Goal: Use online tool/utility: Utilize a website feature to perform a specific function

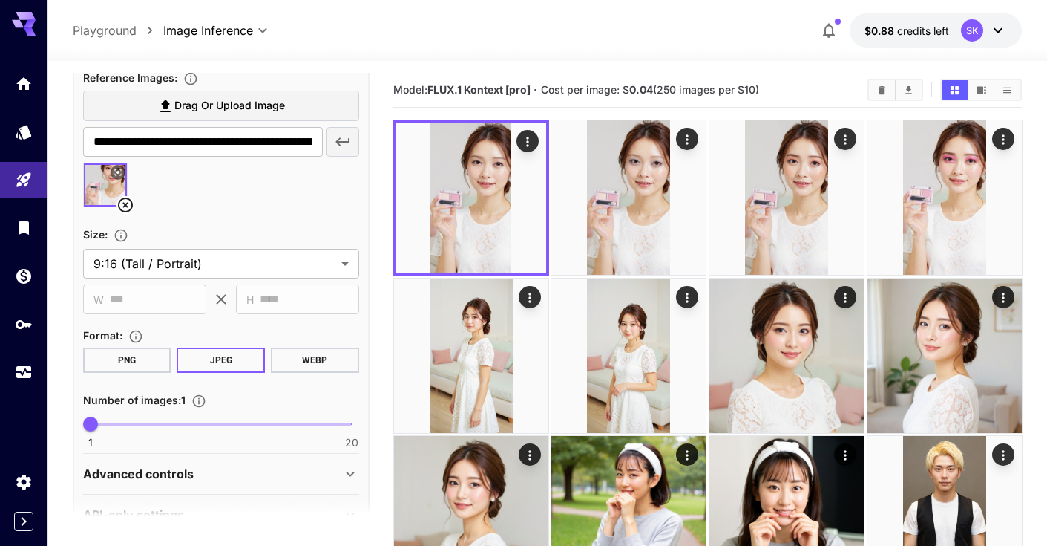
scroll to position [562, 0]
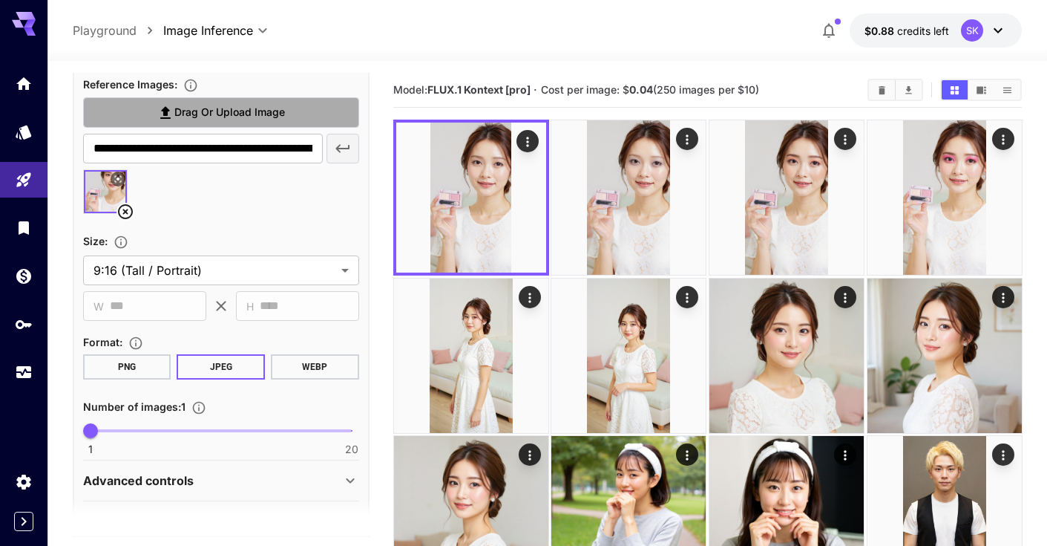
click at [248, 122] on label "Drag or upload image" at bounding box center [221, 112] width 276 height 30
click at [0, 0] on input "Drag or upload image" at bounding box center [0, 0] width 0 height 0
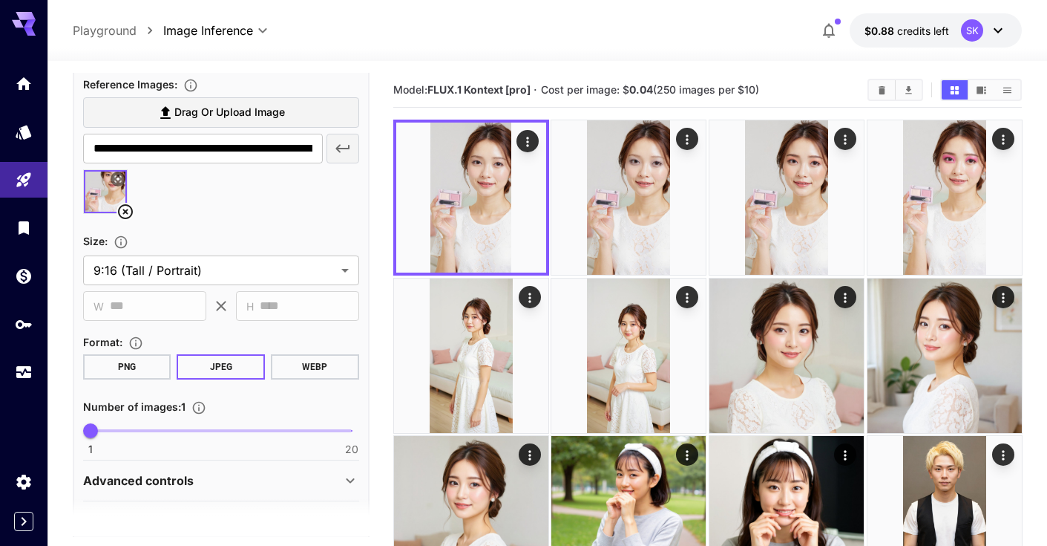
click at [125, 203] on icon at bounding box center [126, 212] width 18 height 18
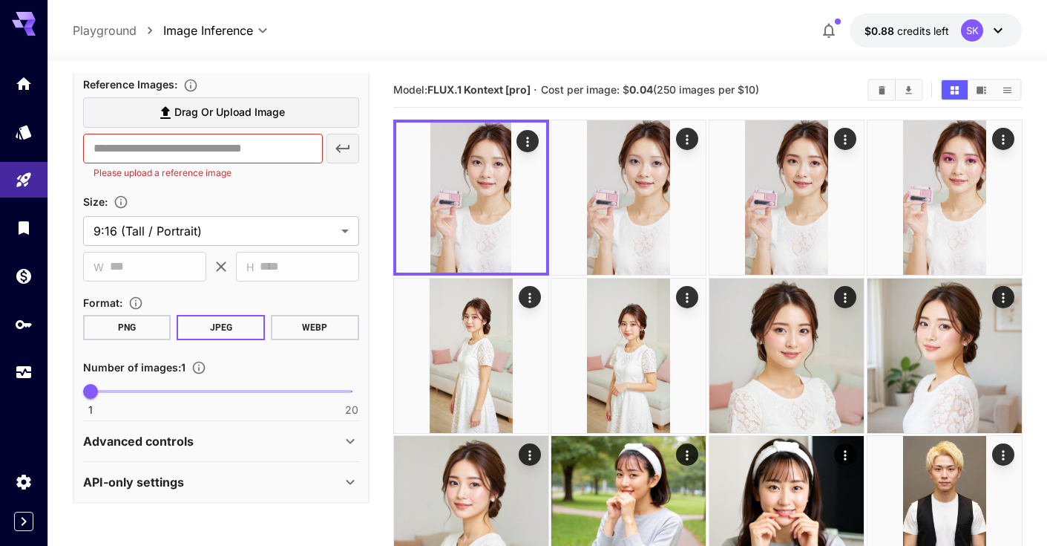
click at [247, 112] on span "Drag or upload image" at bounding box center [229, 112] width 111 height 19
click at [0, 0] on input "Drag or upload image" at bounding box center [0, 0] width 0 height 0
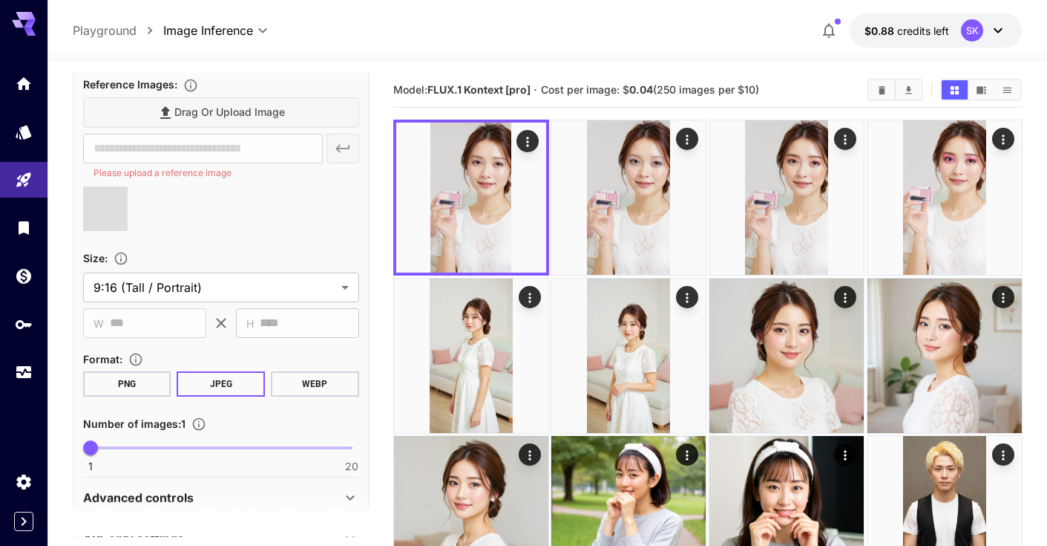
type input "**********"
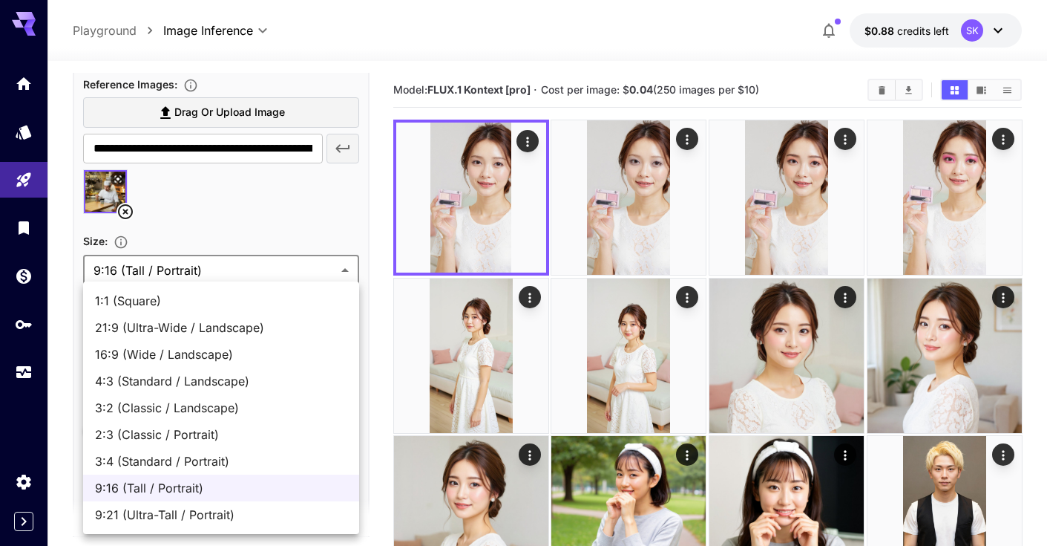
click at [271, 238] on div at bounding box center [523, 273] width 1047 height 546
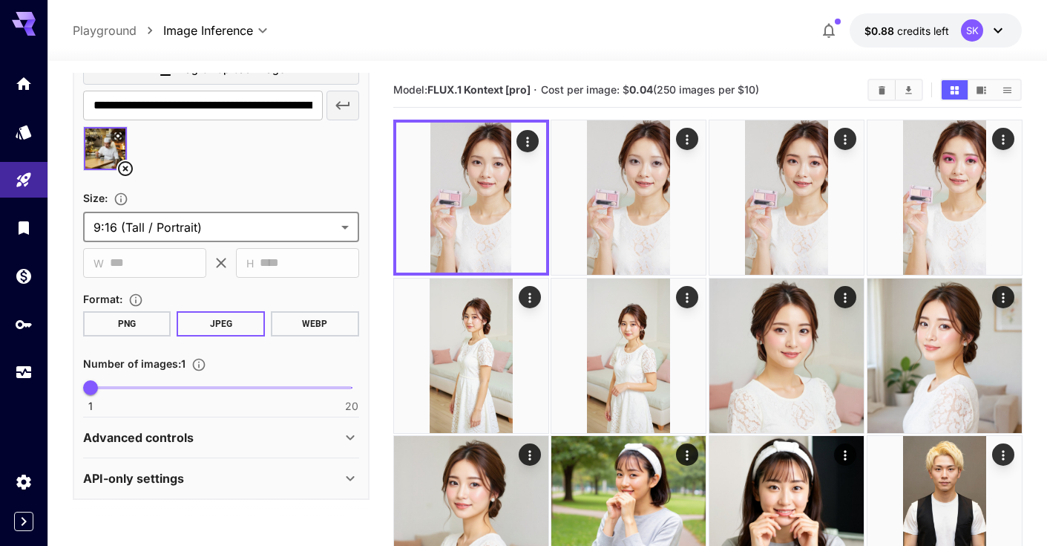
scroll to position [0, 0]
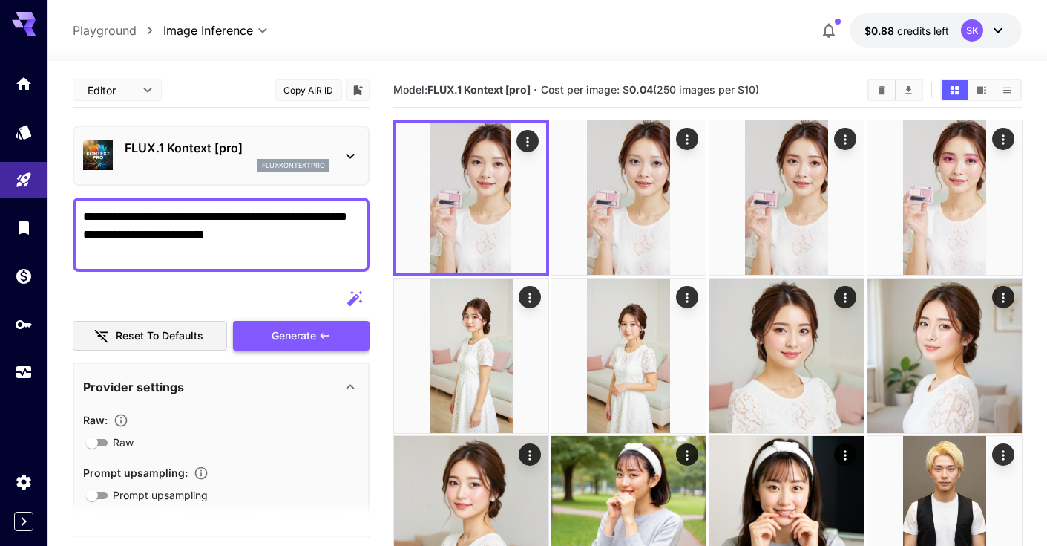
click at [298, 339] on span "Generate" at bounding box center [294, 336] width 45 height 19
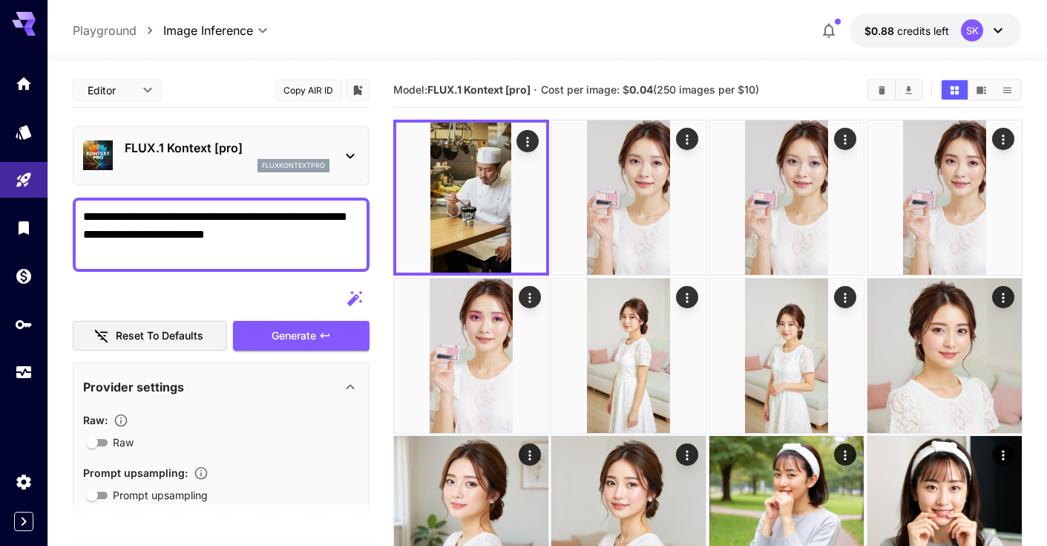
drag, startPoint x: 241, startPoint y: 256, endPoint x: 58, endPoint y: 210, distance: 188.3
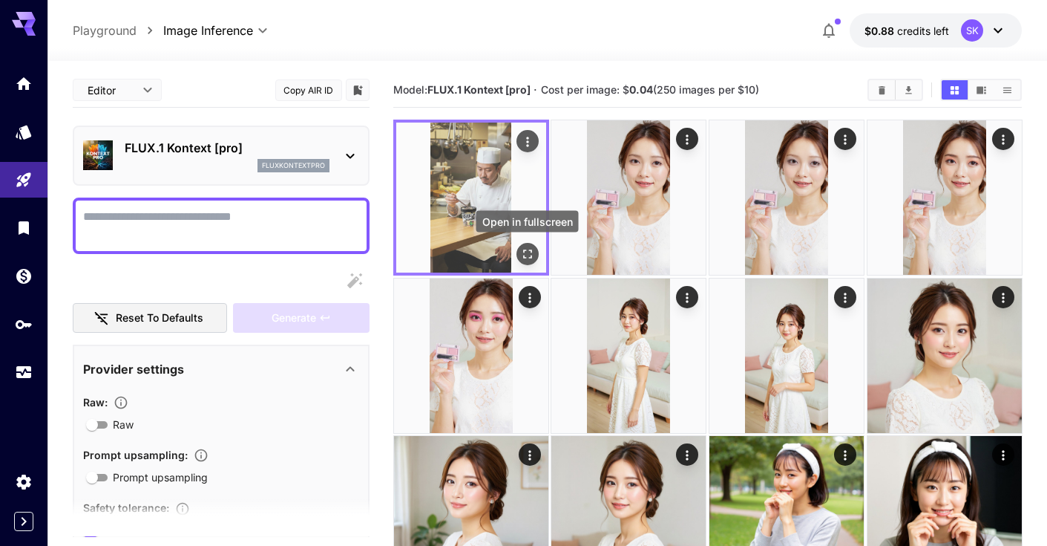
click at [528, 249] on icon "Open in fullscreen" at bounding box center [527, 253] width 15 height 15
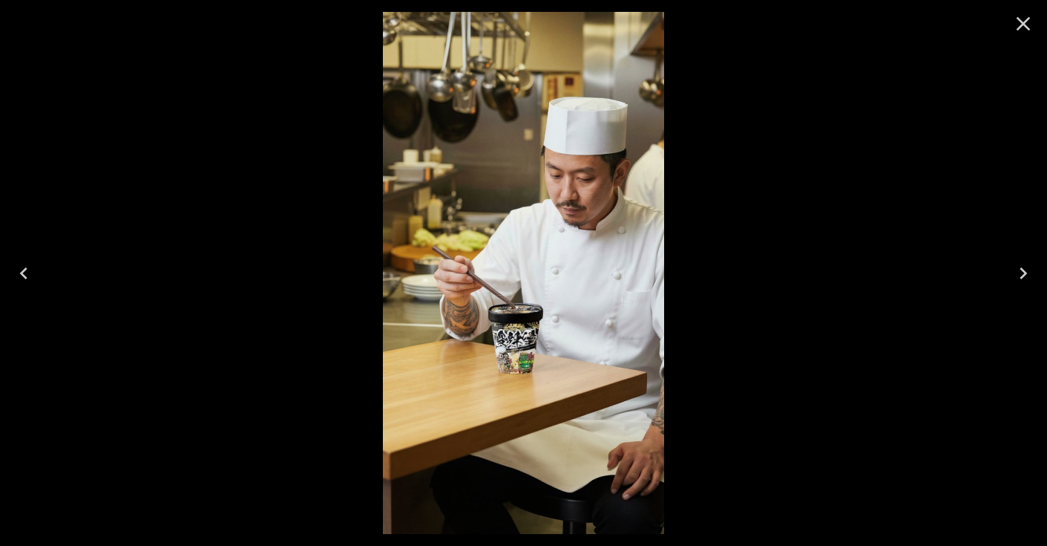
click at [1027, 18] on icon "Close" at bounding box center [1024, 24] width 24 height 24
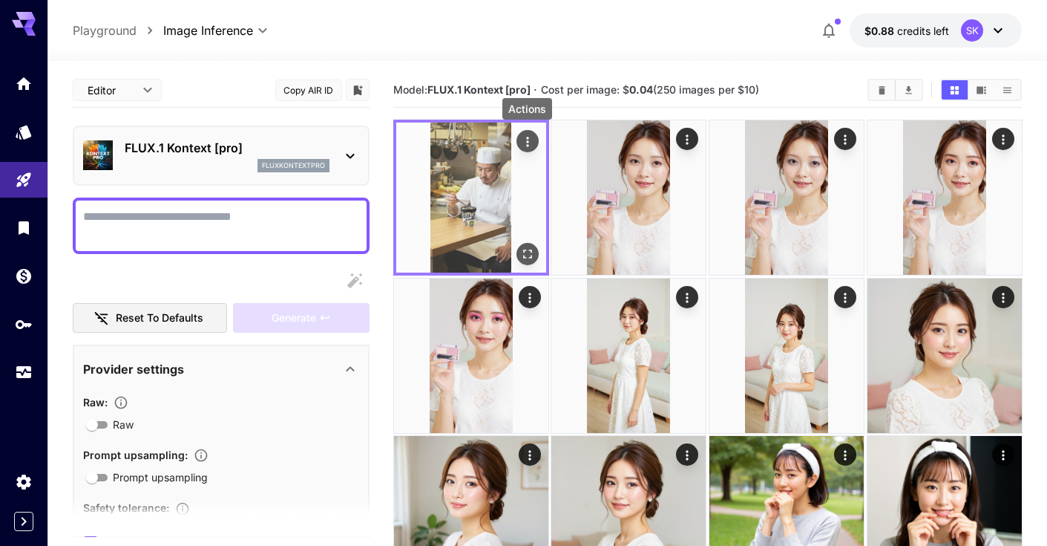
click at [523, 146] on icon "Actions" at bounding box center [527, 141] width 15 height 15
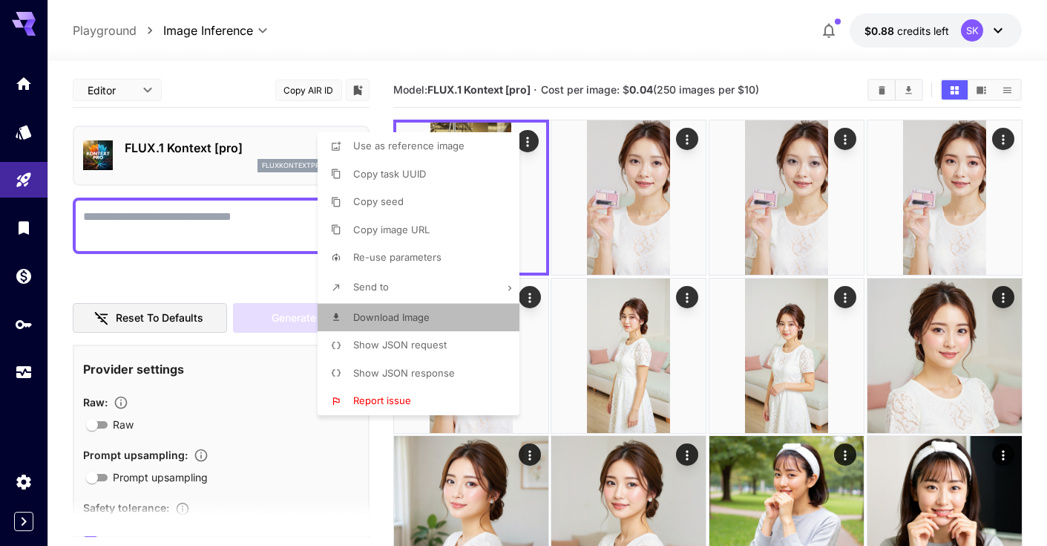
click at [396, 306] on li "Download Image" at bounding box center [423, 318] width 211 height 28
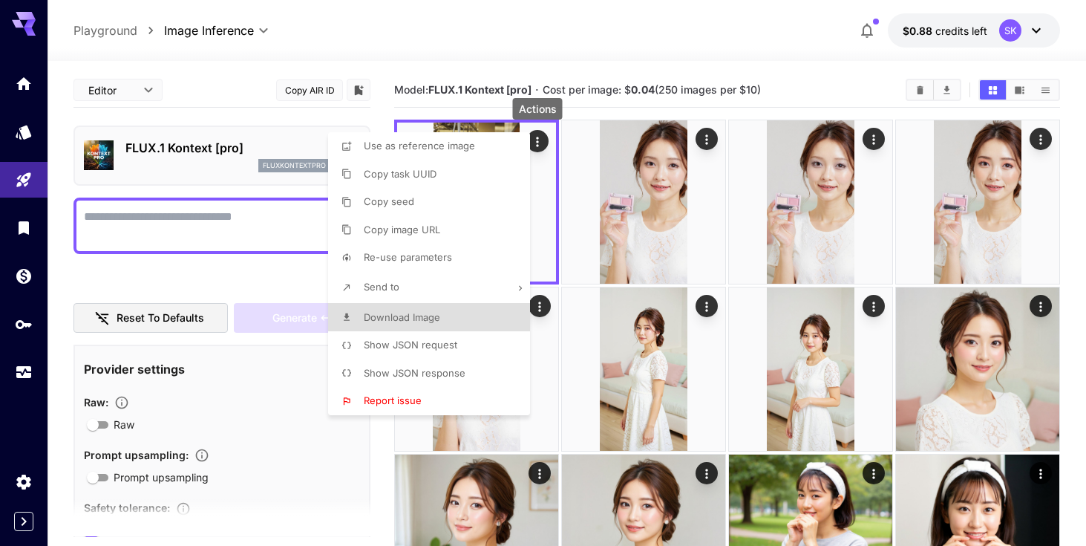
click at [218, 211] on div at bounding box center [543, 273] width 1086 height 546
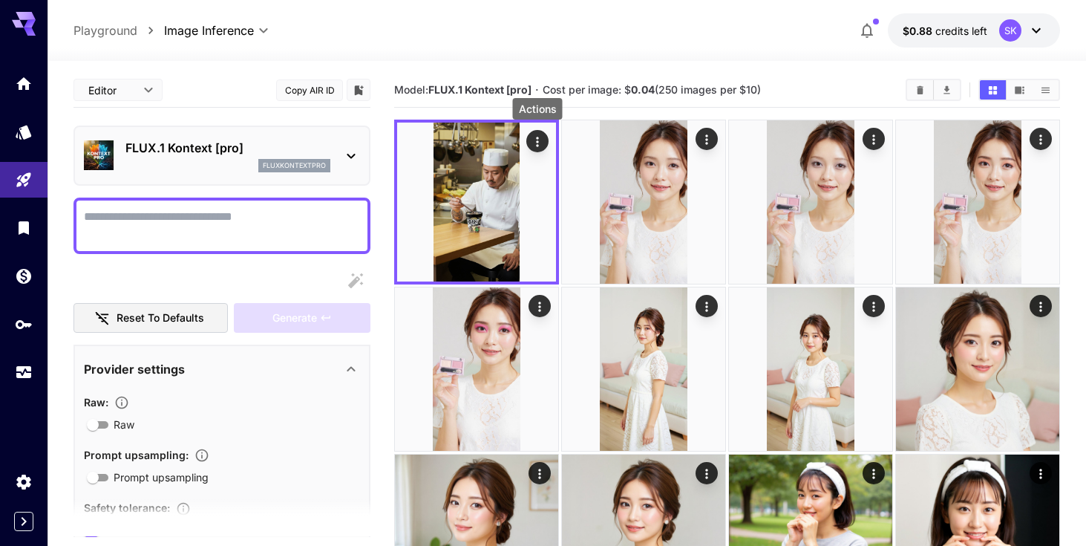
click at [216, 231] on textarea "Raw" at bounding box center [222, 226] width 276 height 36
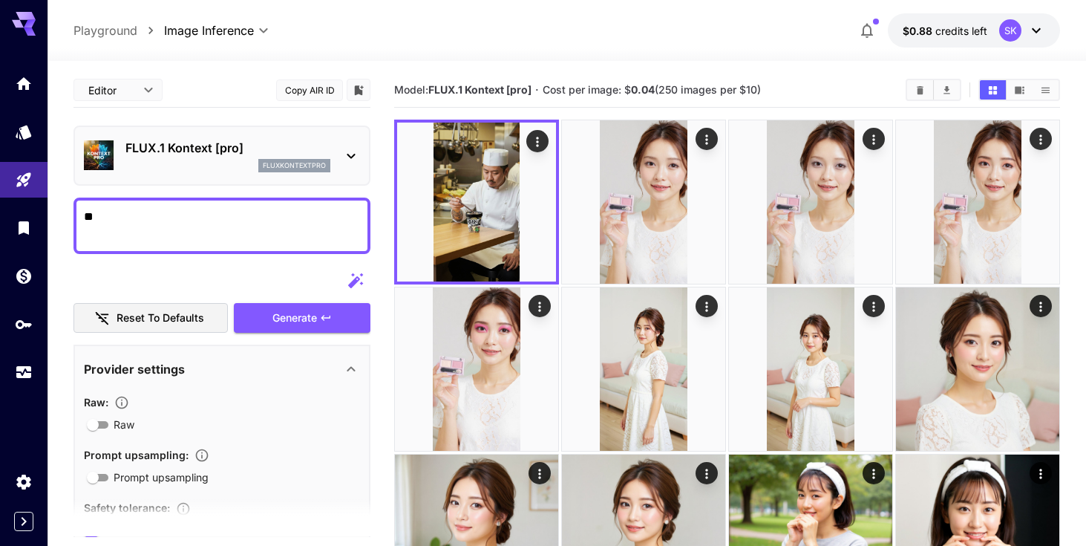
type textarea "*"
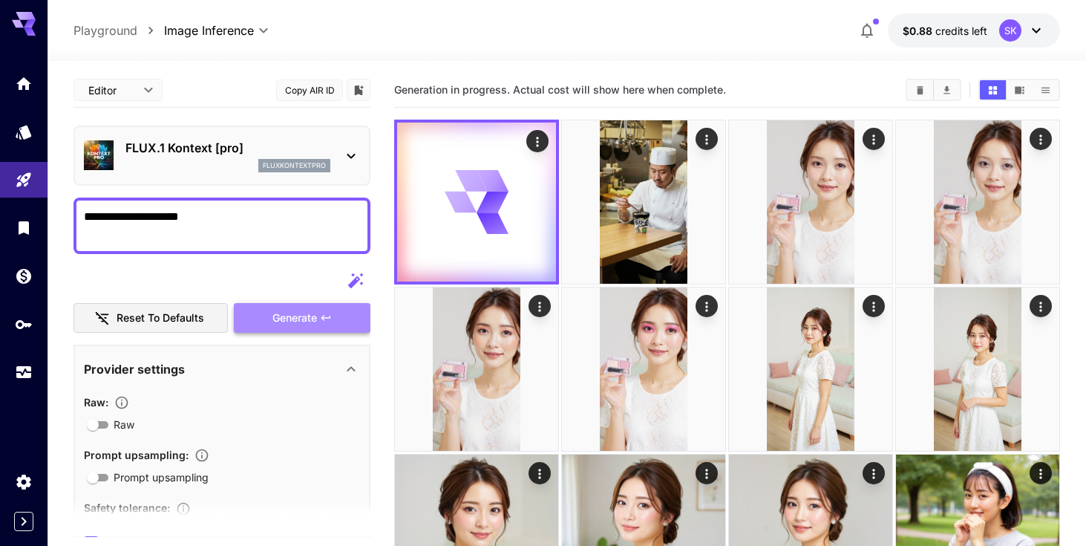
click at [292, 317] on span "Generate" at bounding box center [294, 318] width 45 height 19
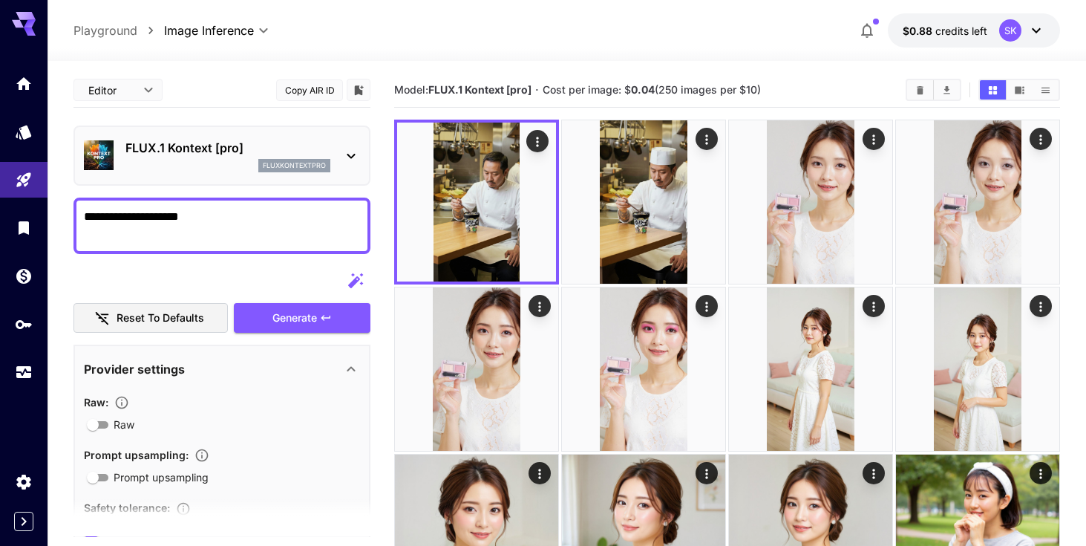
click at [246, 225] on textarea "**********" at bounding box center [222, 226] width 276 height 36
drag, startPoint x: 212, startPoint y: 220, endPoint x: 147, endPoint y: 218, distance: 64.6
click at [147, 218] on textarea "**********" at bounding box center [222, 226] width 276 height 36
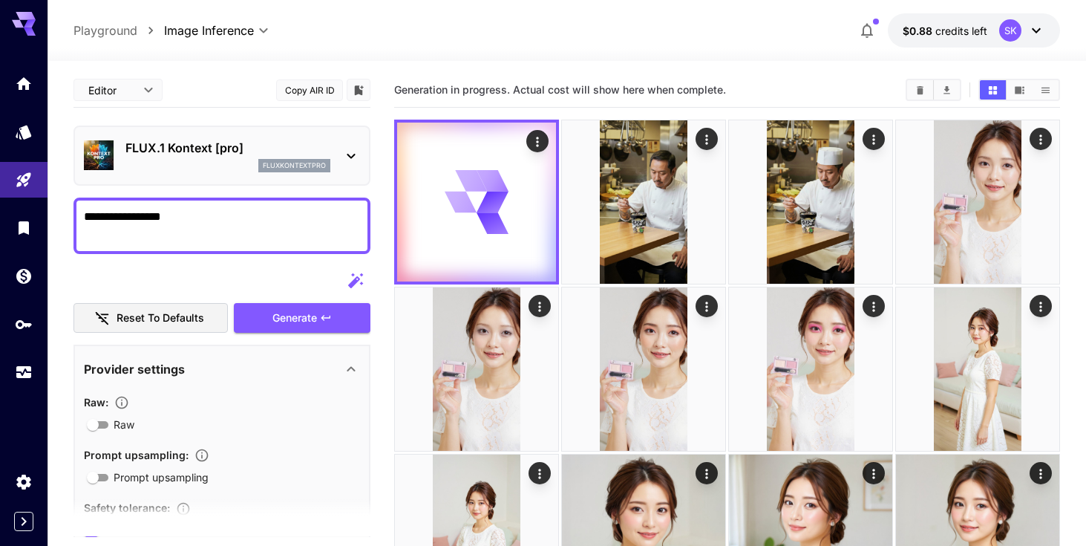
click at [173, 223] on textarea "**********" at bounding box center [222, 226] width 276 height 36
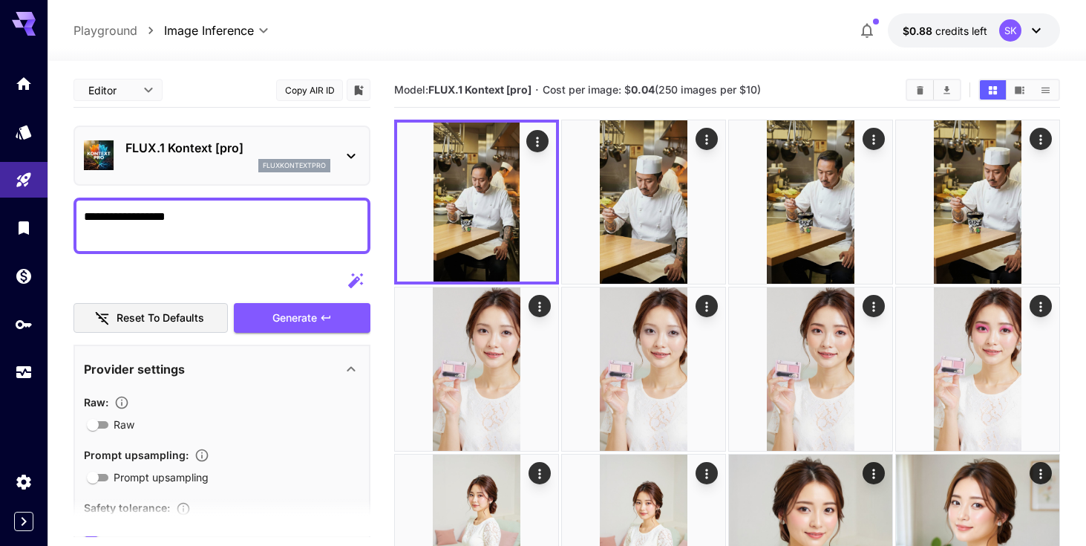
click at [149, 217] on textarea "**********" at bounding box center [222, 226] width 276 height 36
click at [275, 320] on span "Generate" at bounding box center [294, 318] width 45 height 19
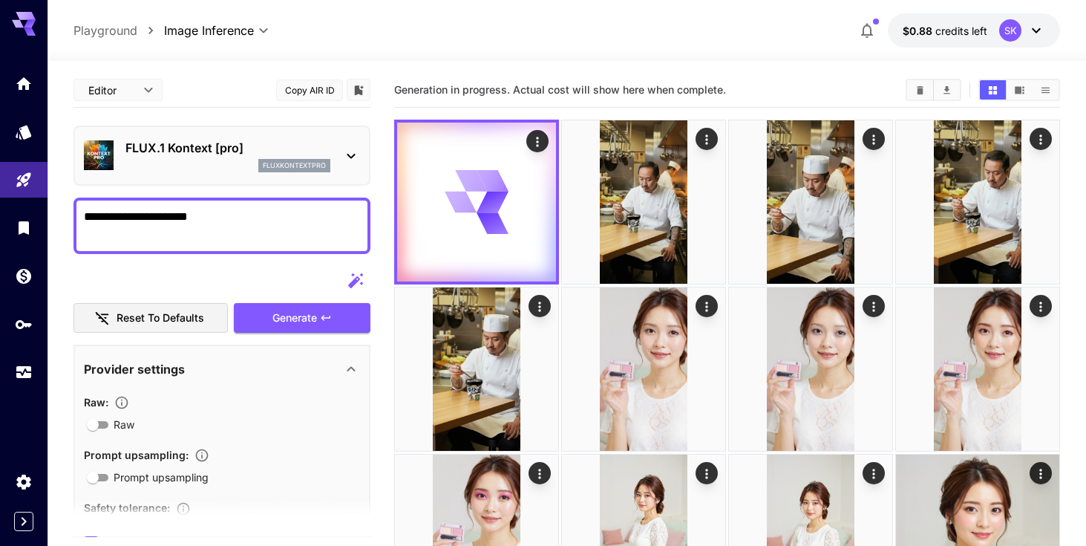
click at [255, 227] on textarea "**********" at bounding box center [222, 226] width 276 height 36
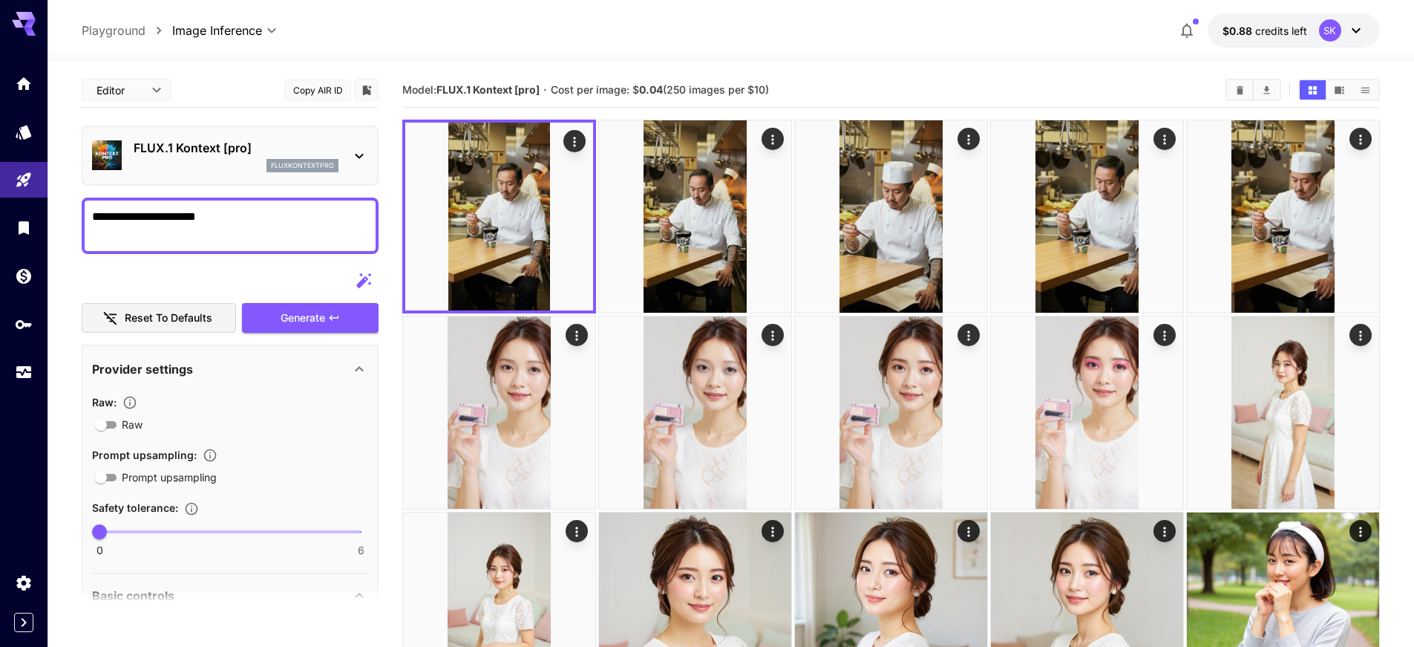
click at [260, 219] on textarea "**********" at bounding box center [230, 226] width 276 height 36
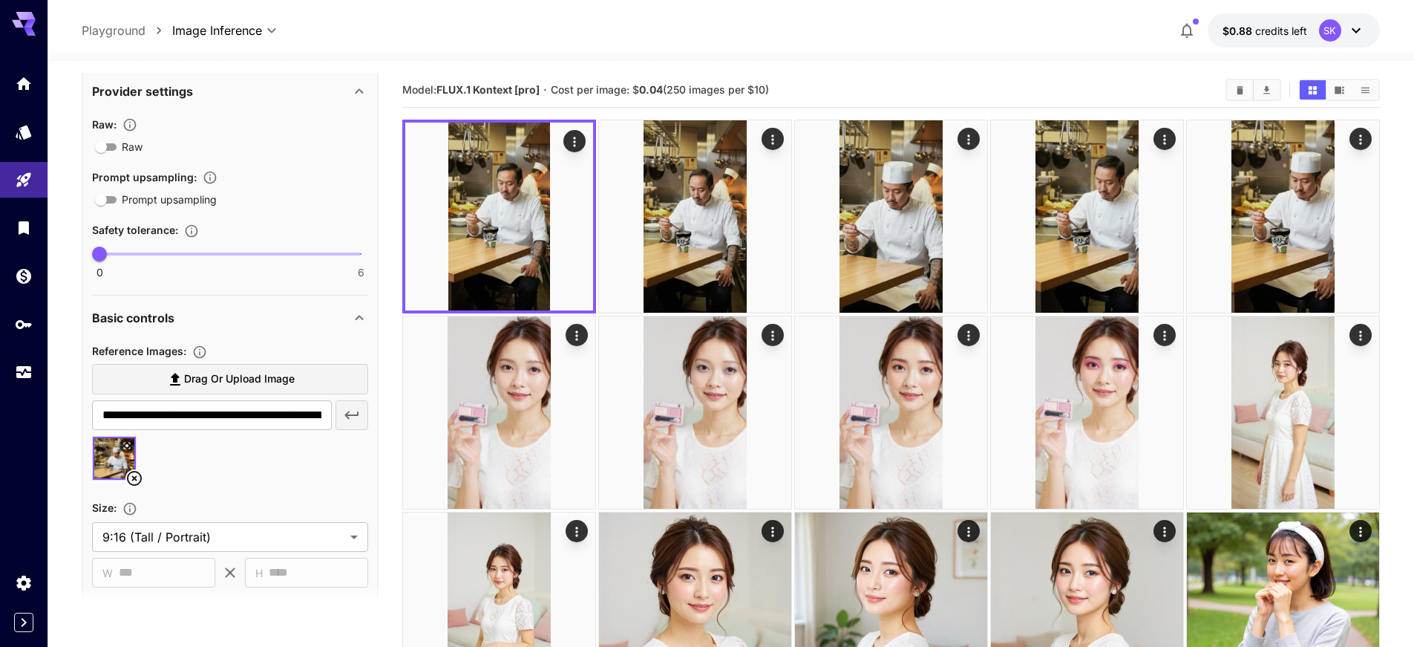
scroll to position [388, 0]
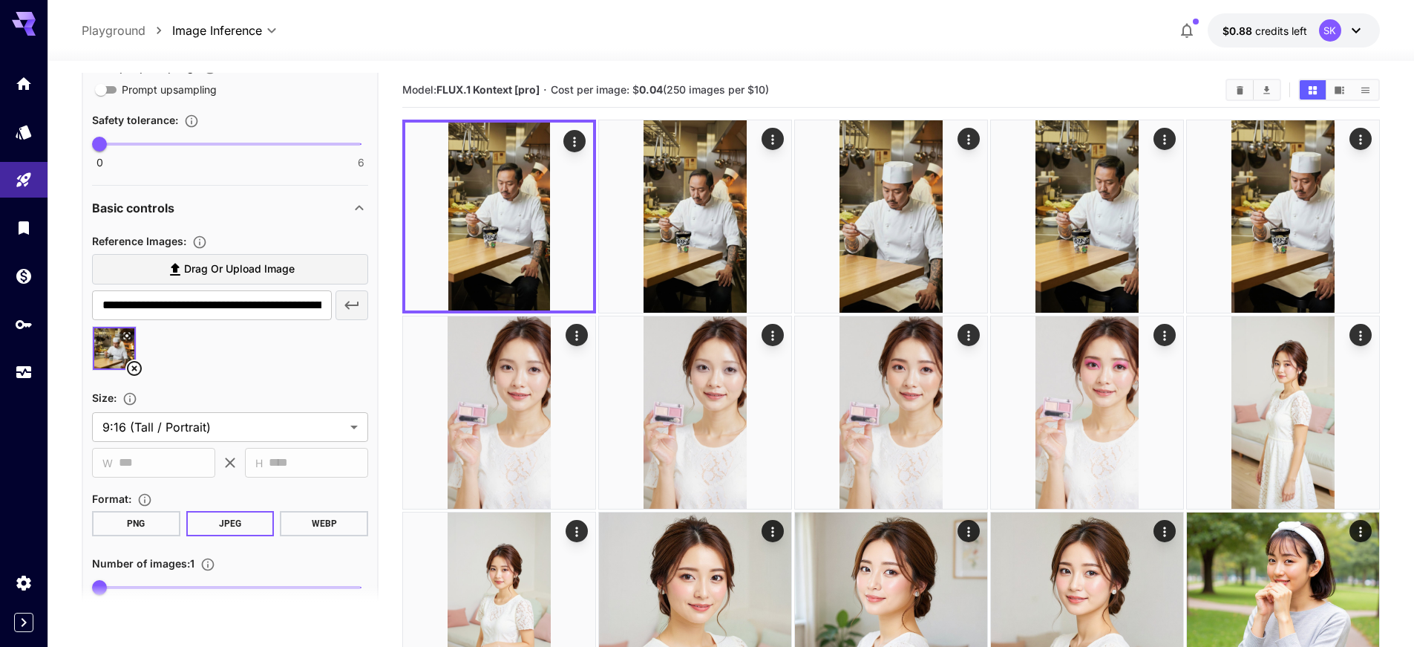
type textarea "**********"
click at [210, 267] on span "Drag or upload image" at bounding box center [239, 269] width 111 height 19
click at [0, 0] on input "Drag or upload image" at bounding box center [0, 0] width 0 height 0
click at [137, 367] on icon at bounding box center [134, 368] width 18 height 18
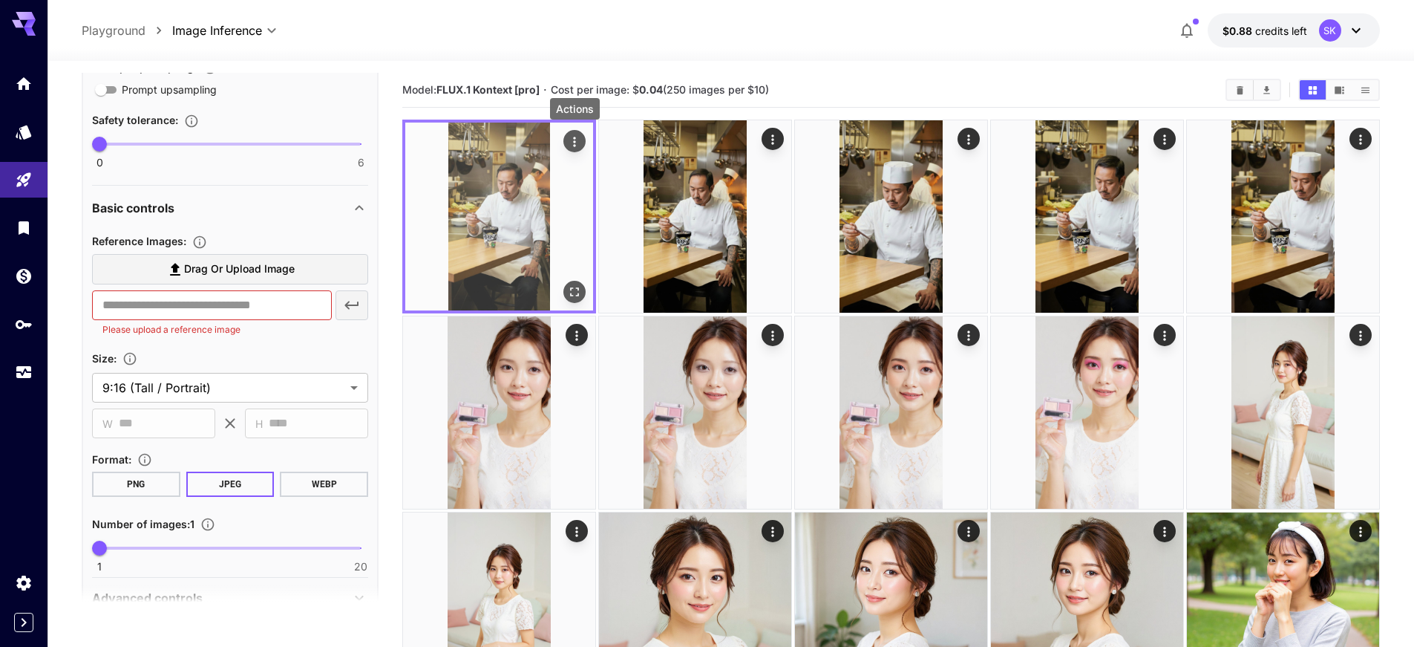
click at [569, 143] on icon "Actions" at bounding box center [574, 141] width 15 height 15
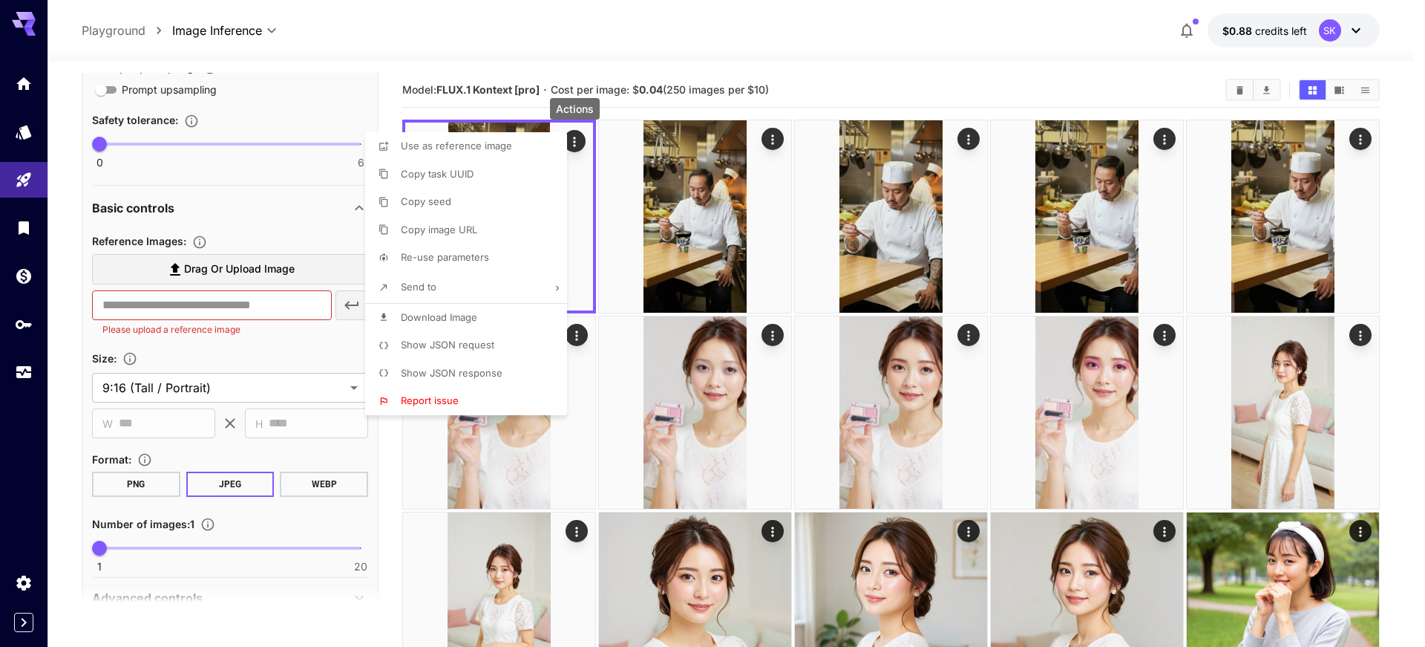
click at [510, 140] on li "Use as reference image" at bounding box center [470, 146] width 211 height 28
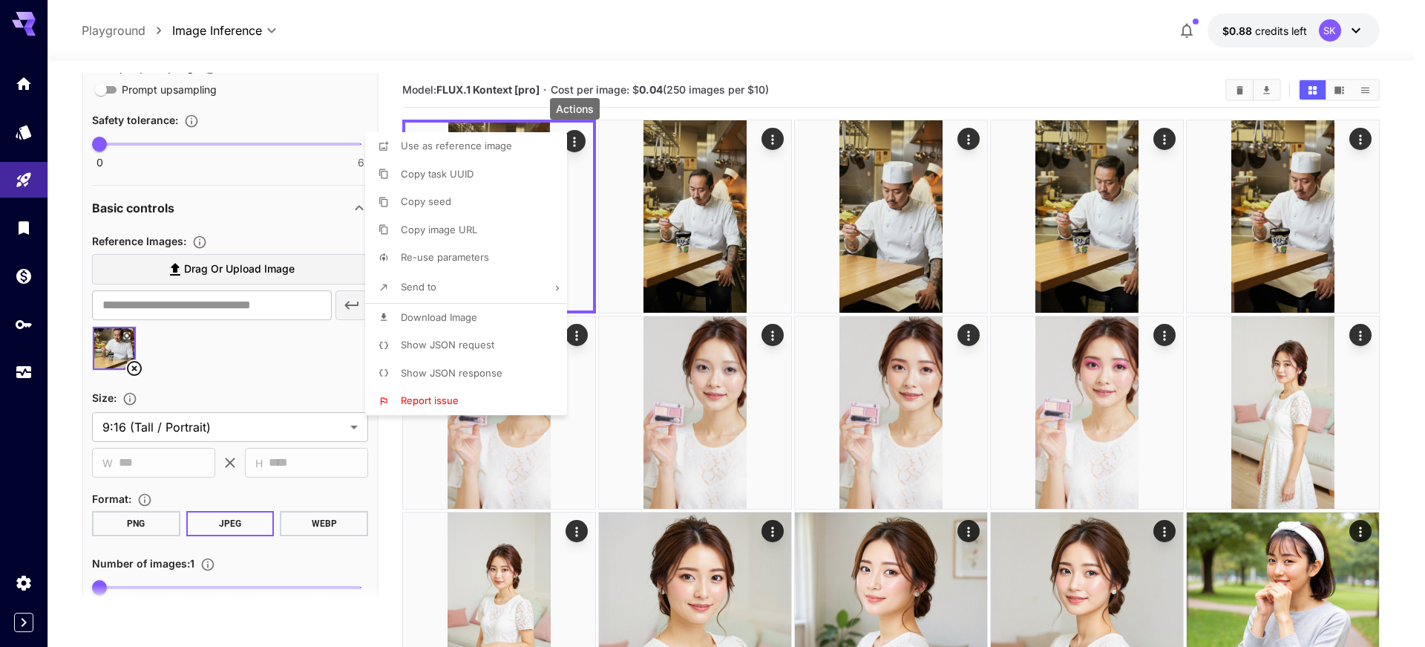
click at [136, 365] on div at bounding box center [712, 323] width 1425 height 647
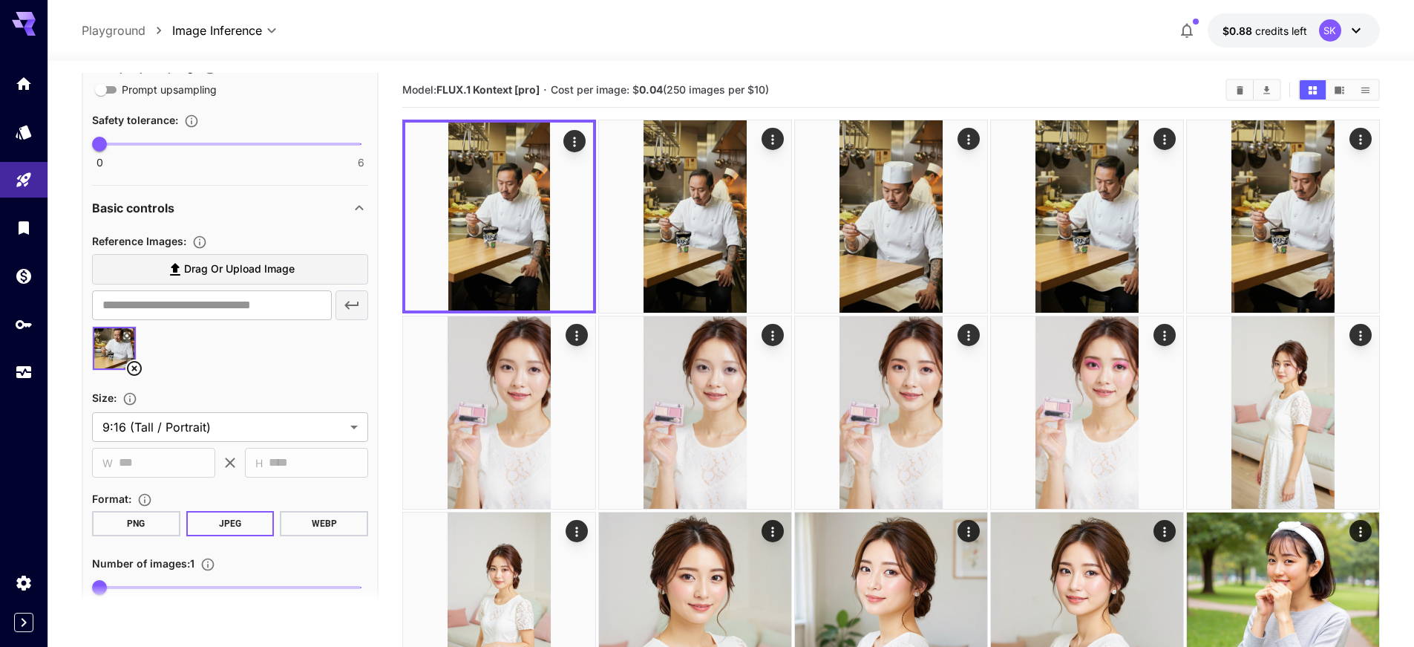
click at [136, 365] on div "Use as reference image Copy task UUID Copy seed Copy image URL Re-use parameter…" at bounding box center [113, 323] width 226 height 647
click at [131, 370] on icon at bounding box center [134, 368] width 18 height 18
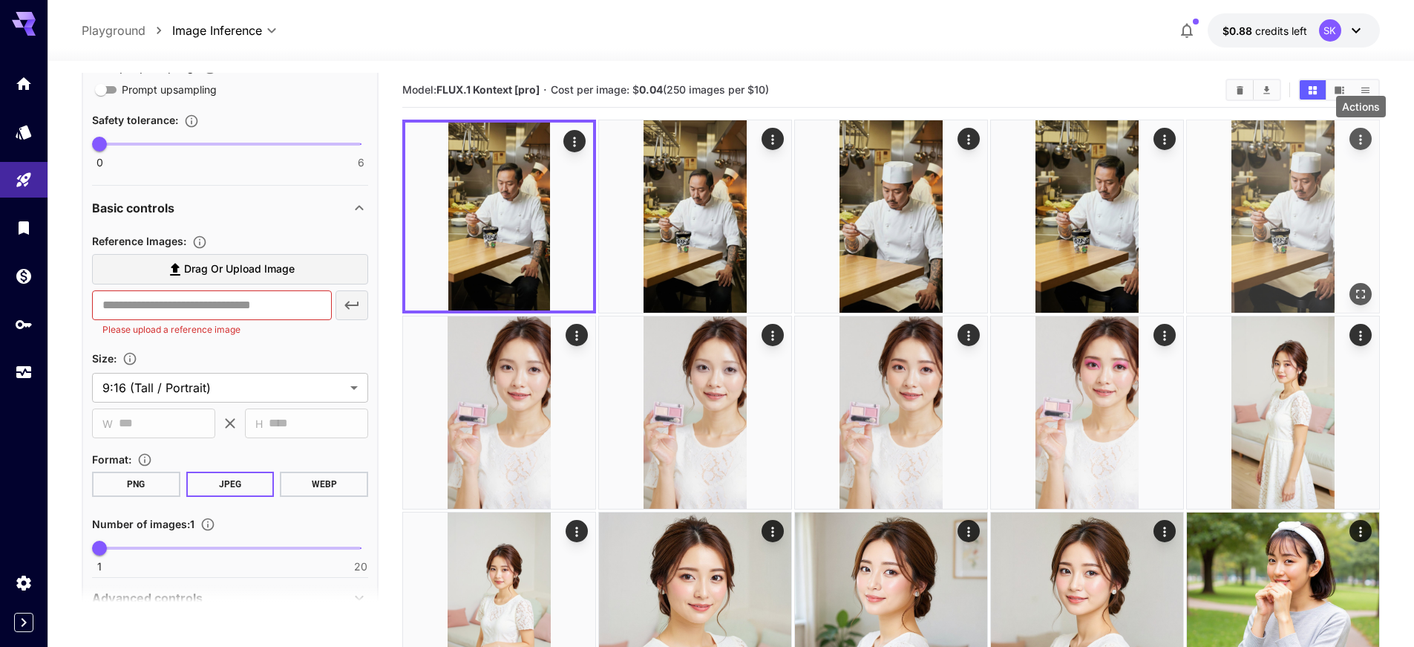
click at [1047, 132] on icon "Actions" at bounding box center [1360, 139] width 15 height 15
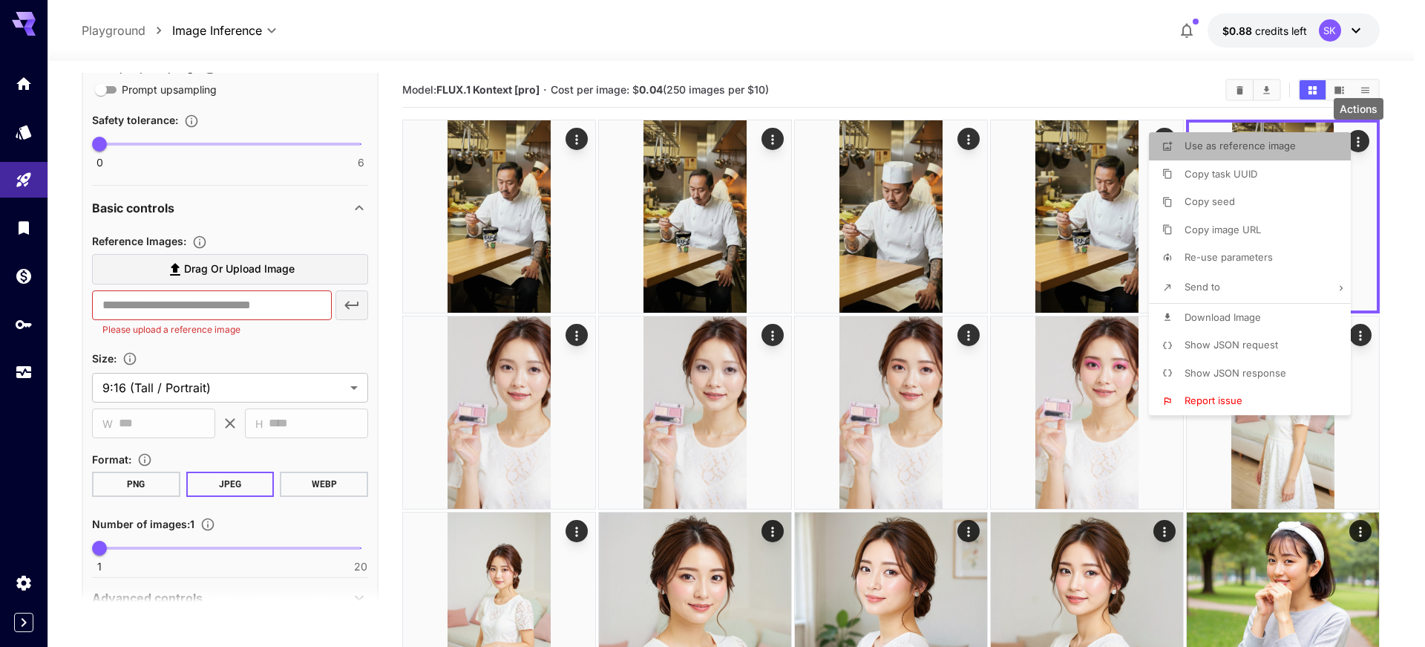
click at [1047, 157] on li "Use as reference image" at bounding box center [1254, 146] width 211 height 28
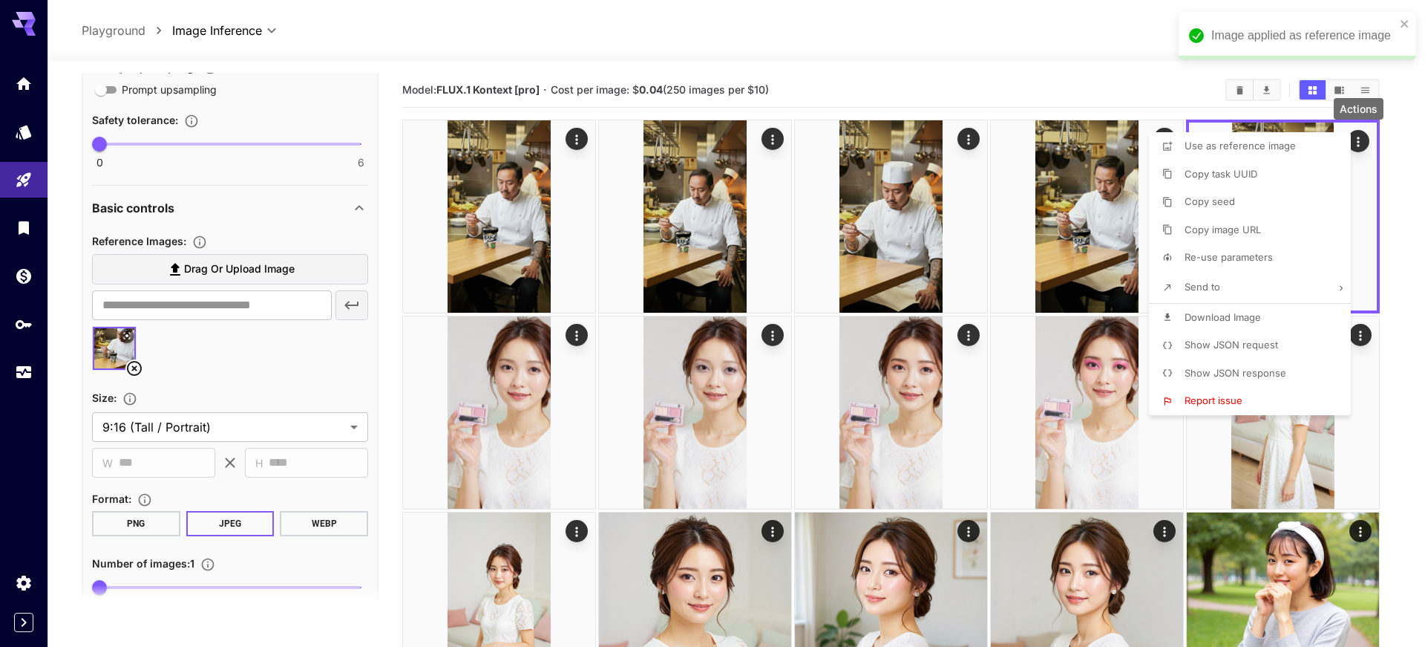
click at [264, 202] on div at bounding box center [712, 323] width 1425 height 647
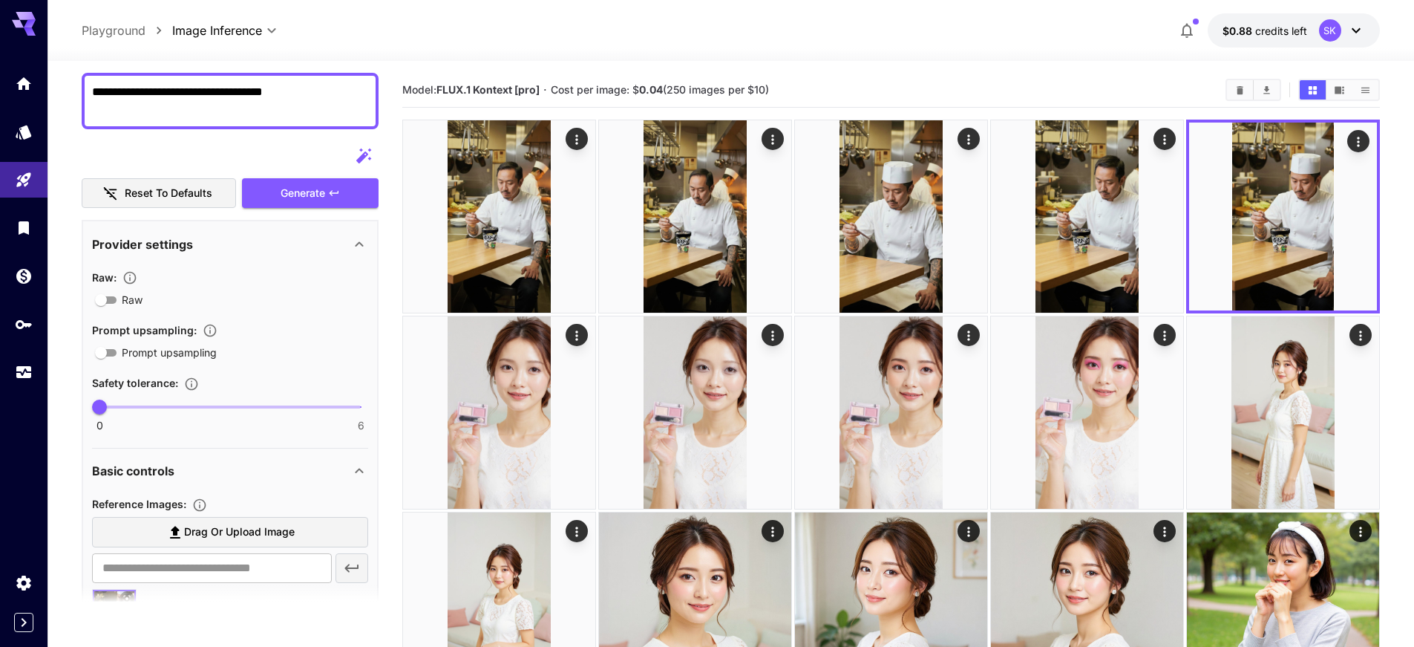
scroll to position [184, 0]
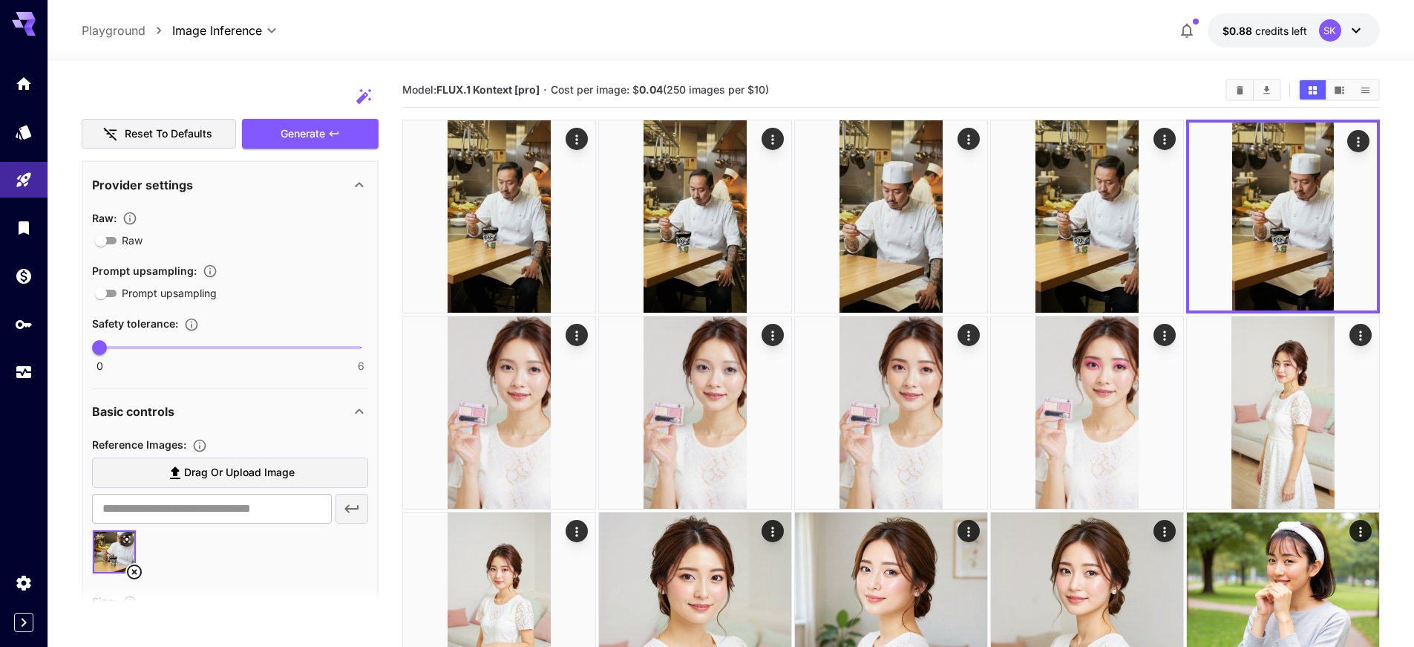
click at [238, 468] on span "Drag or upload image" at bounding box center [239, 472] width 111 height 19
click at [0, 0] on input "Drag or upload image" at bounding box center [0, 0] width 0 height 0
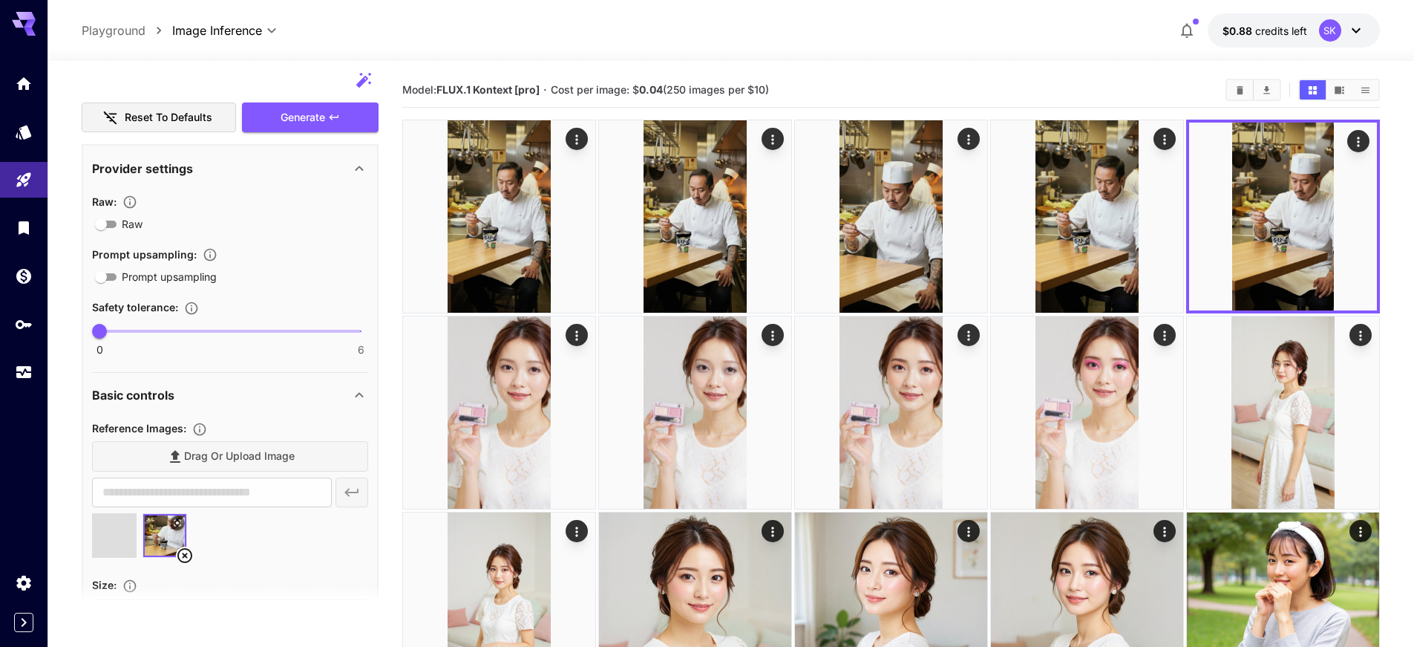
scroll to position [197, 0]
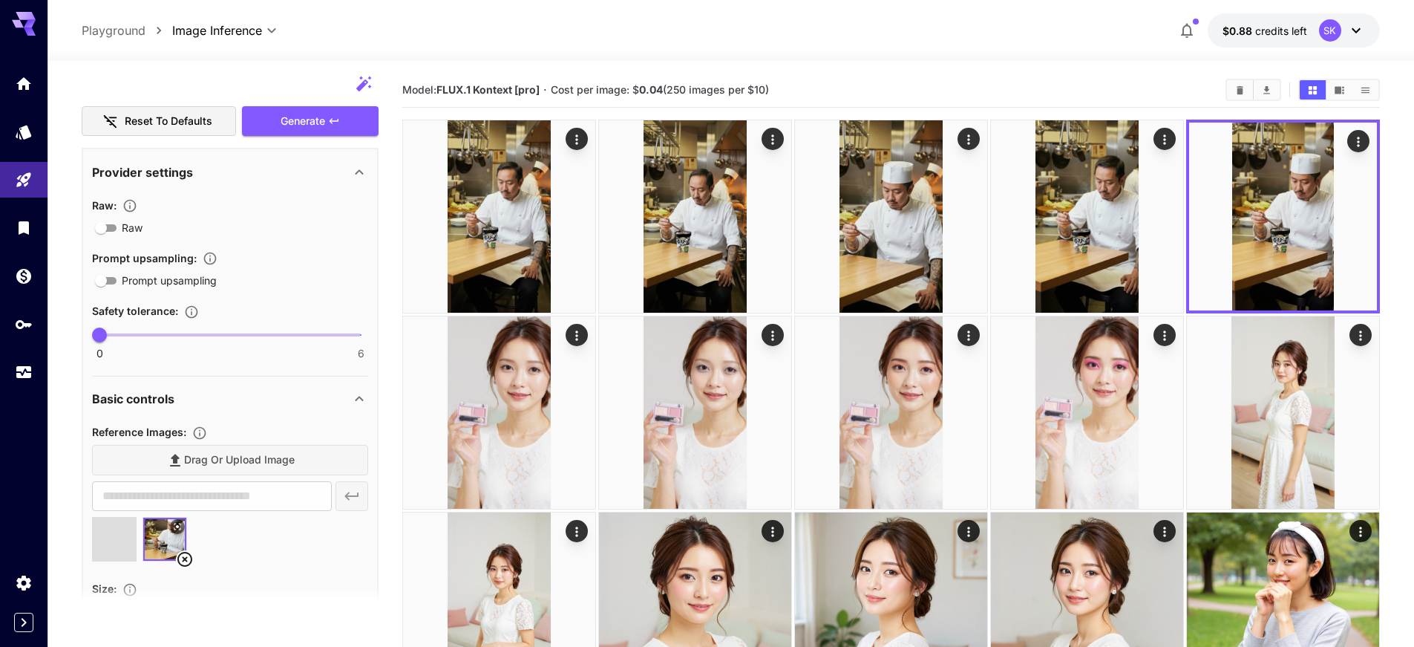
type input "**********"
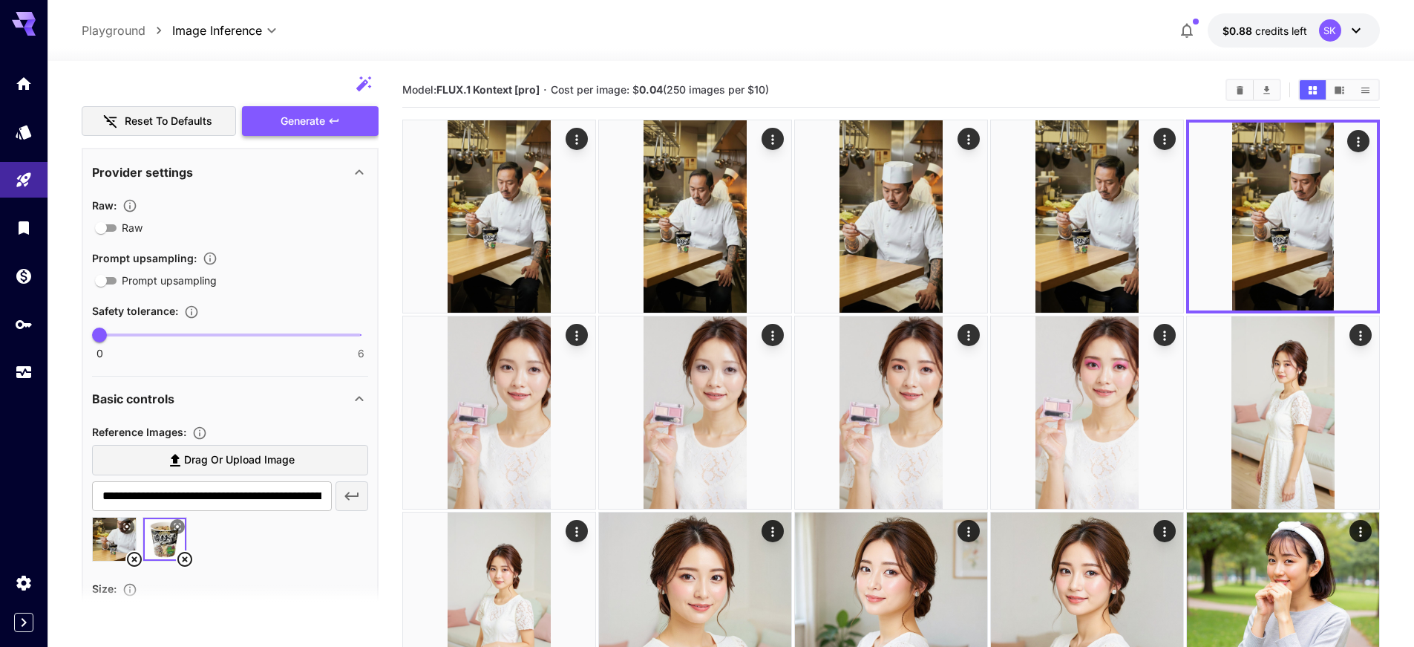
click at [312, 128] on span "Generate" at bounding box center [303, 121] width 45 height 19
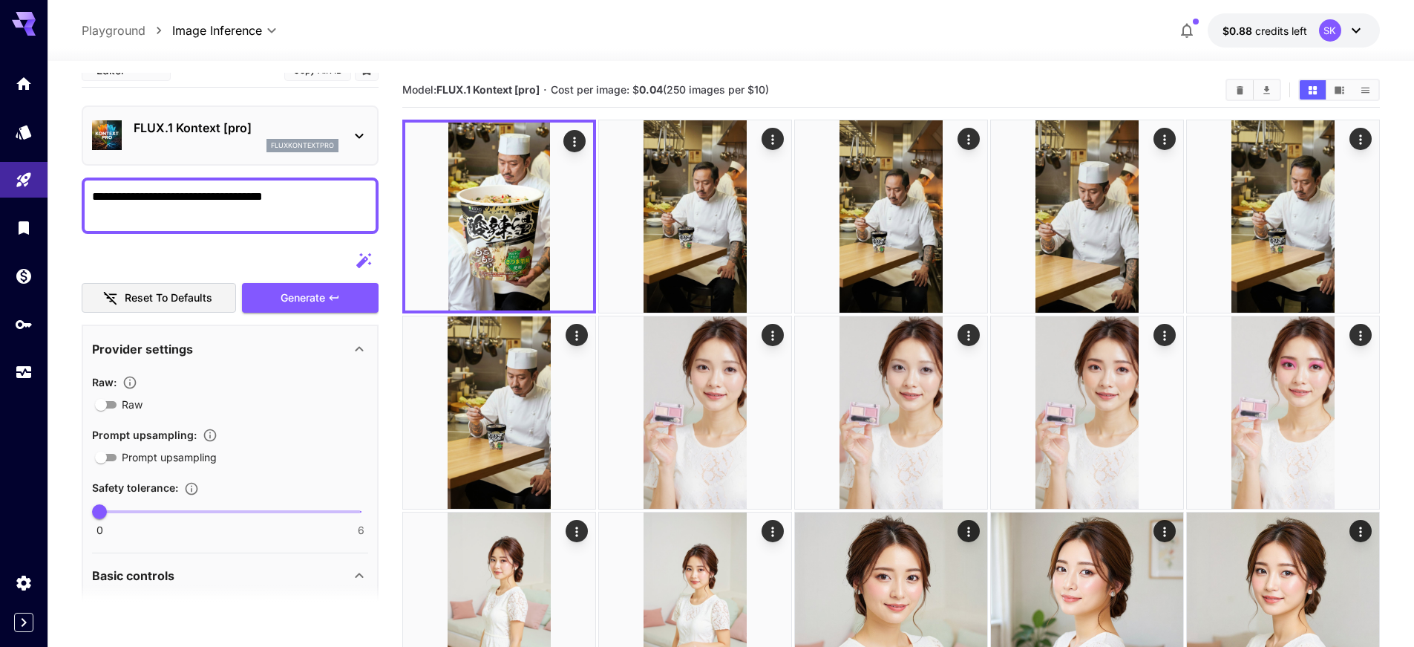
scroll to position [0, 0]
